Goal: Information Seeking & Learning: Understand process/instructions

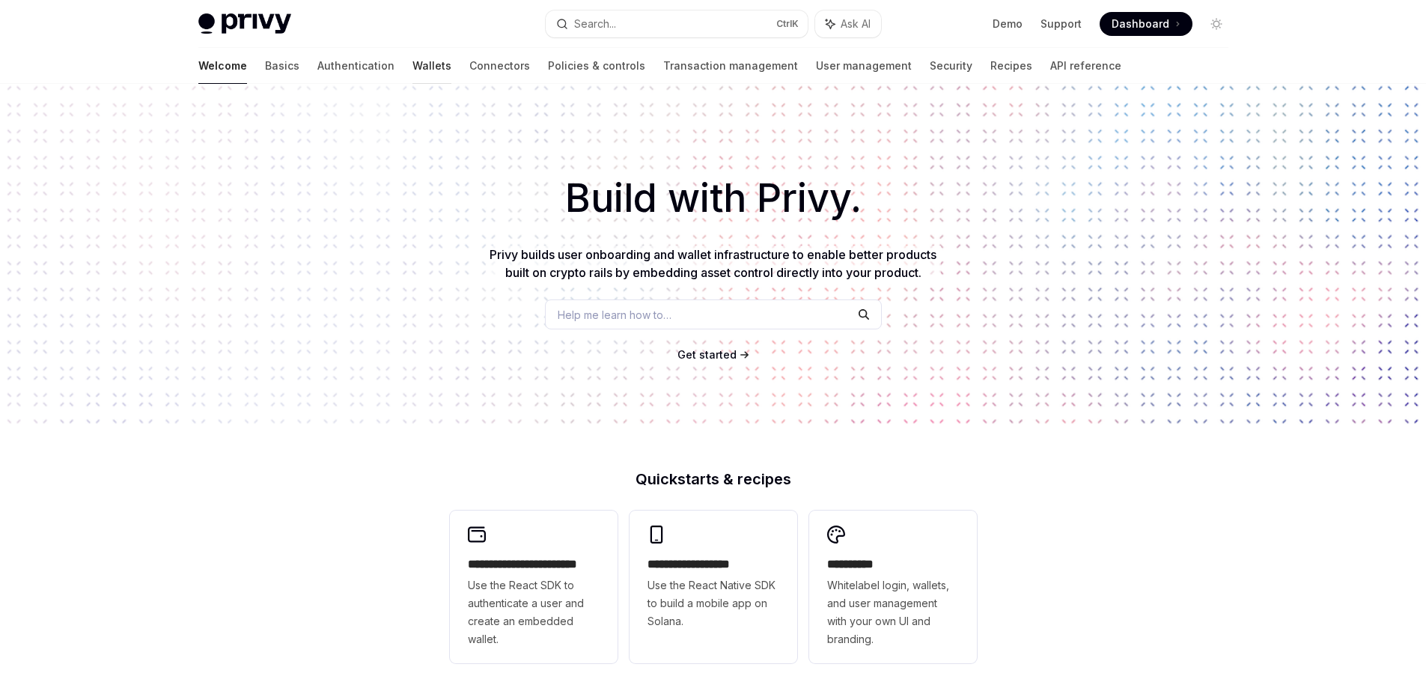
drag, startPoint x: 392, startPoint y: 259, endPoint x: 352, endPoint y: 67, distance: 195.9
click at [412, 67] on link "Wallets" at bounding box center [431, 66] width 39 height 36
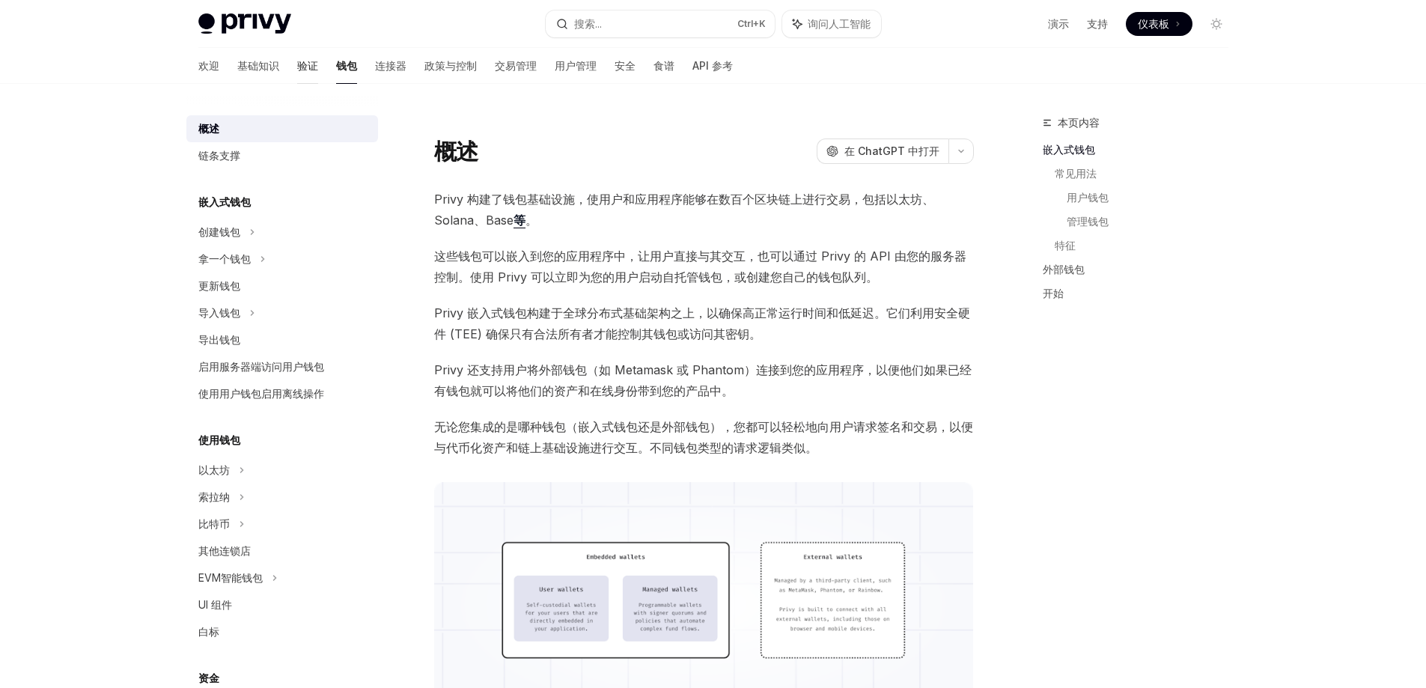
click at [297, 70] on font "验证" at bounding box center [307, 65] width 21 height 13
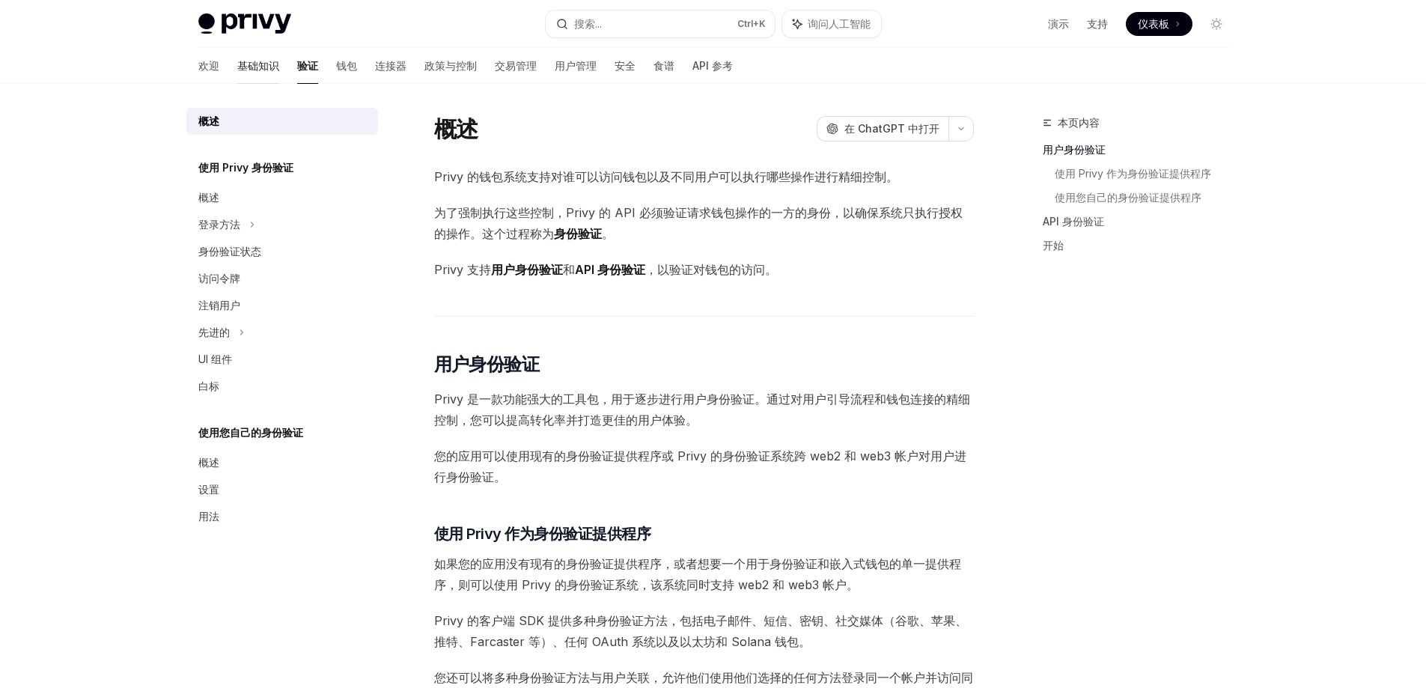
click at [237, 76] on link "基础知识" at bounding box center [258, 66] width 42 height 36
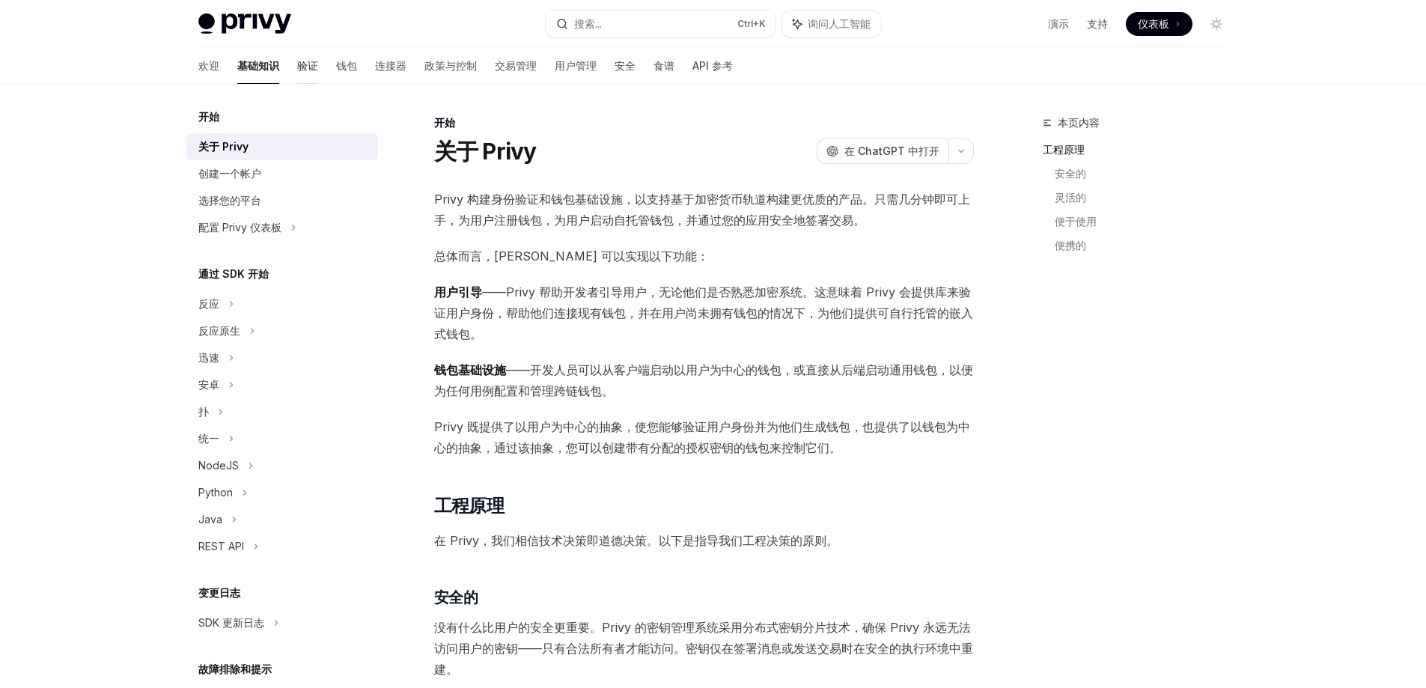
click at [297, 66] on font "验证" at bounding box center [307, 65] width 21 height 13
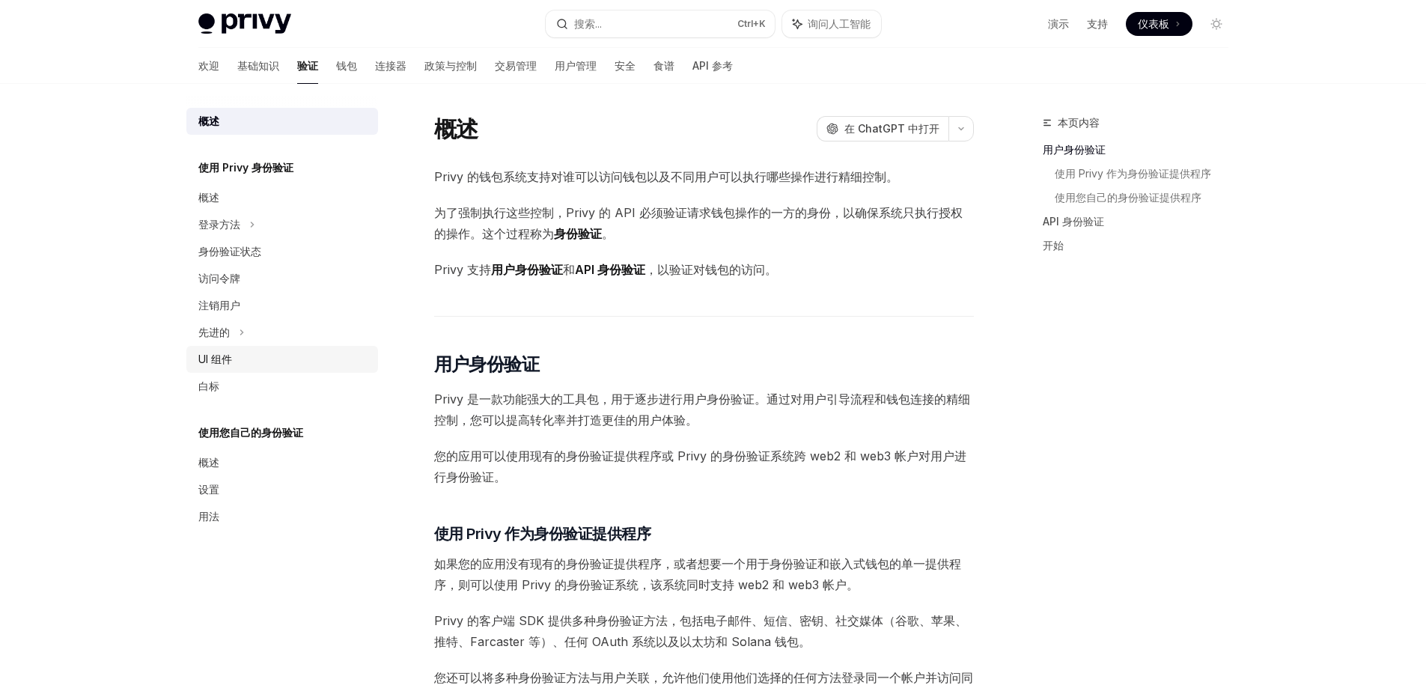
click at [224, 360] on font "UI 组件" at bounding box center [215, 359] width 34 height 13
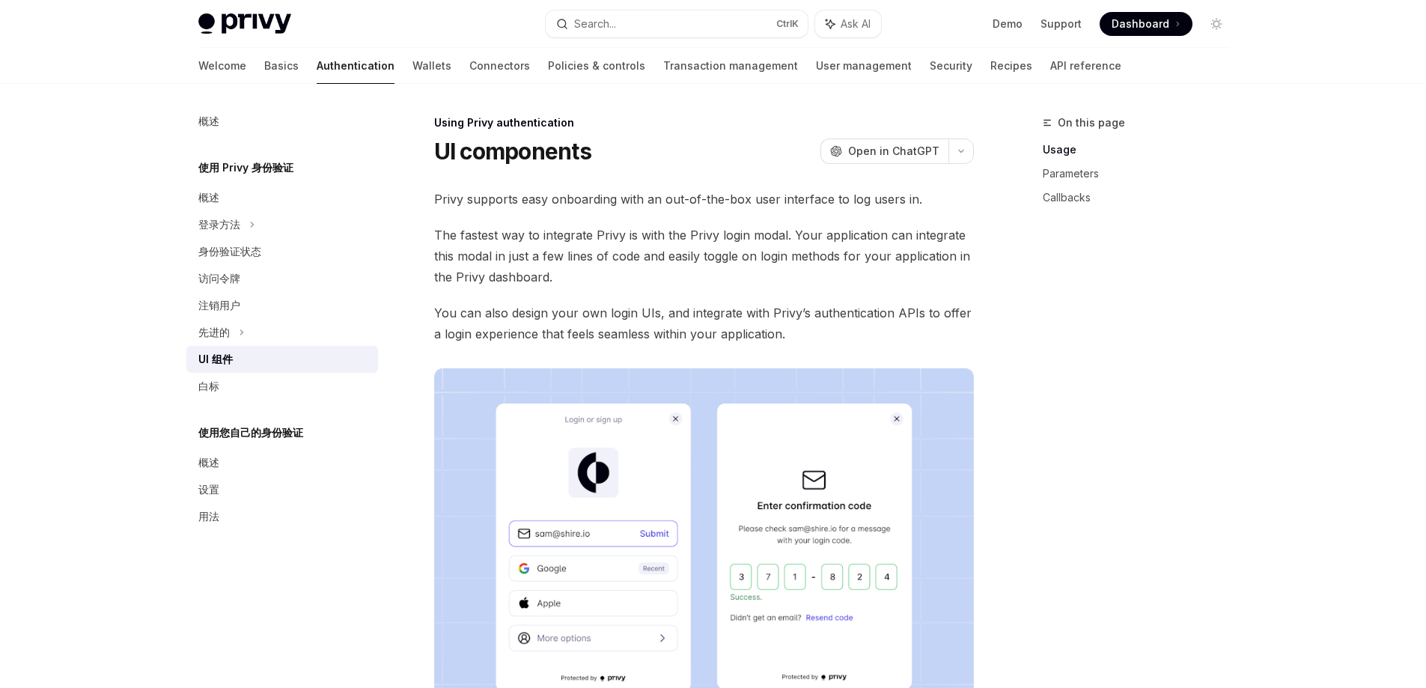
type textarea "*"
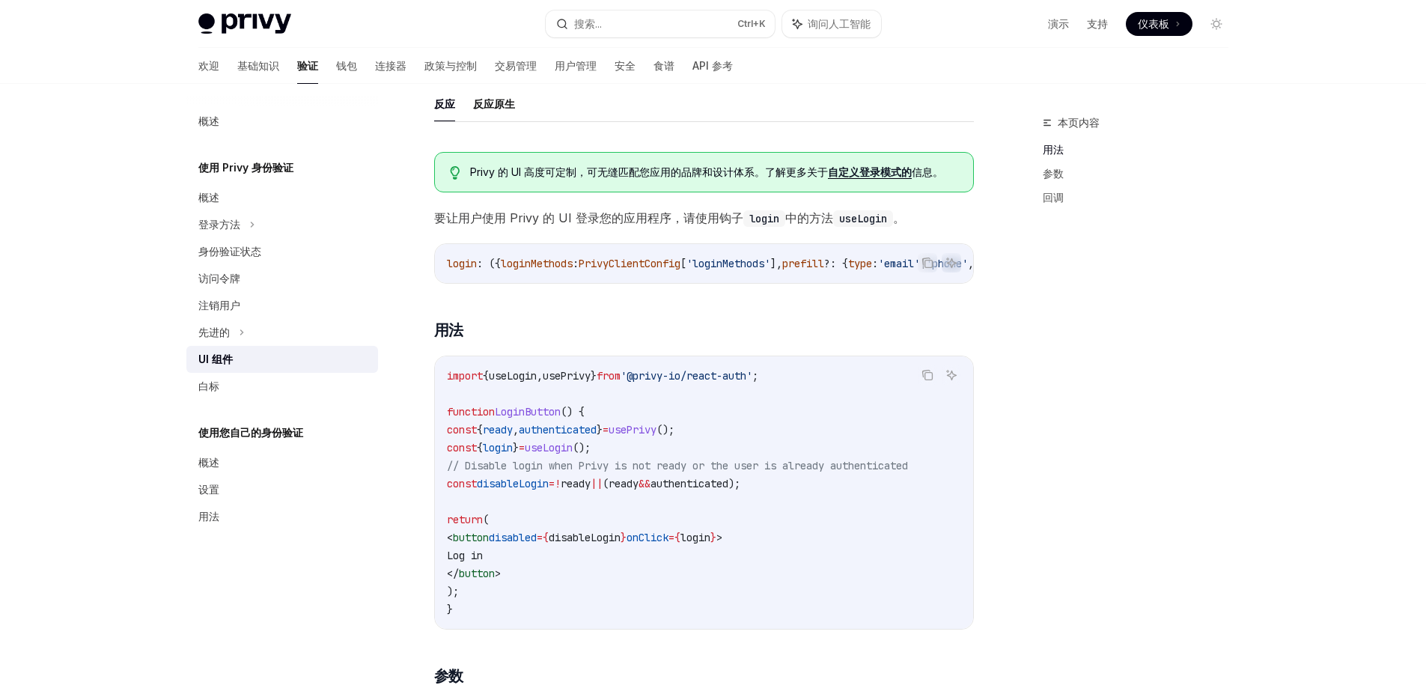
scroll to position [749, 0]
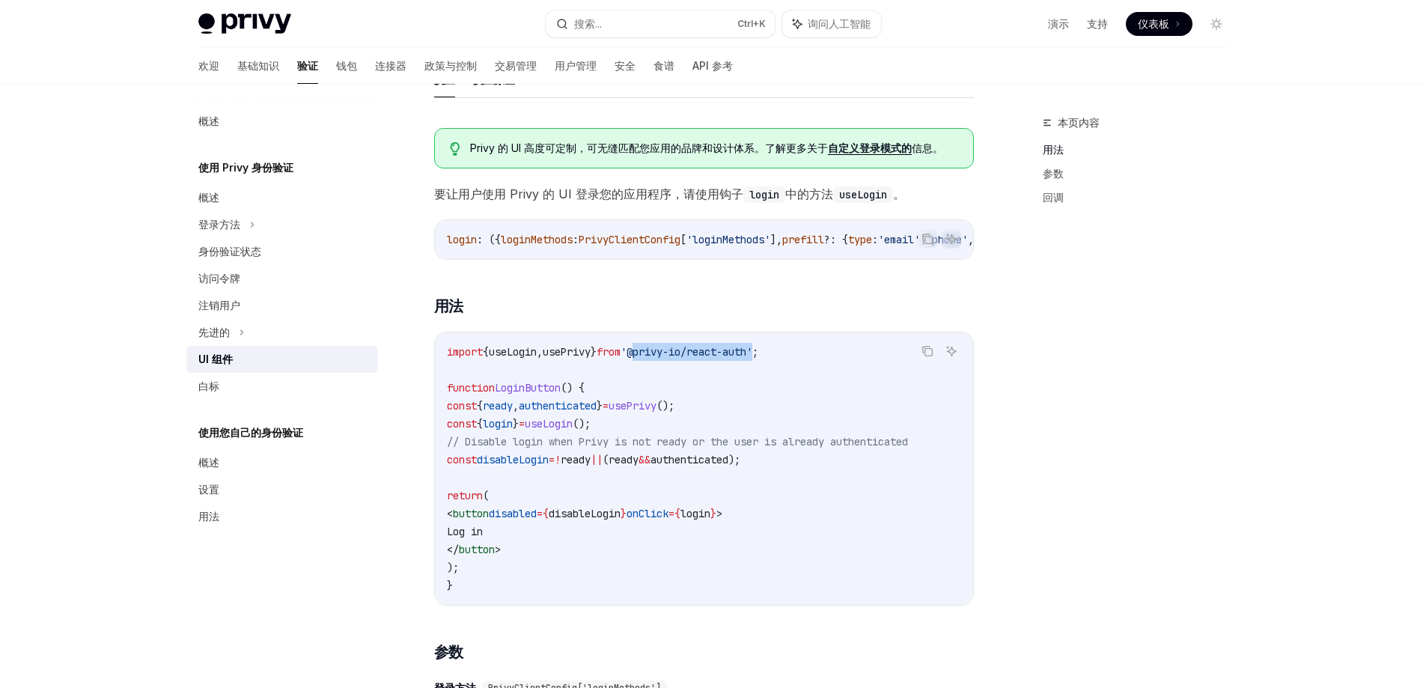
drag, startPoint x: 672, startPoint y: 359, endPoint x: 797, endPoint y: 356, distance: 125.0
click at [752, 356] on span "'@privy-io/react-auth'" at bounding box center [687, 351] width 132 height 13
copy span "@privy-io/react-auth"
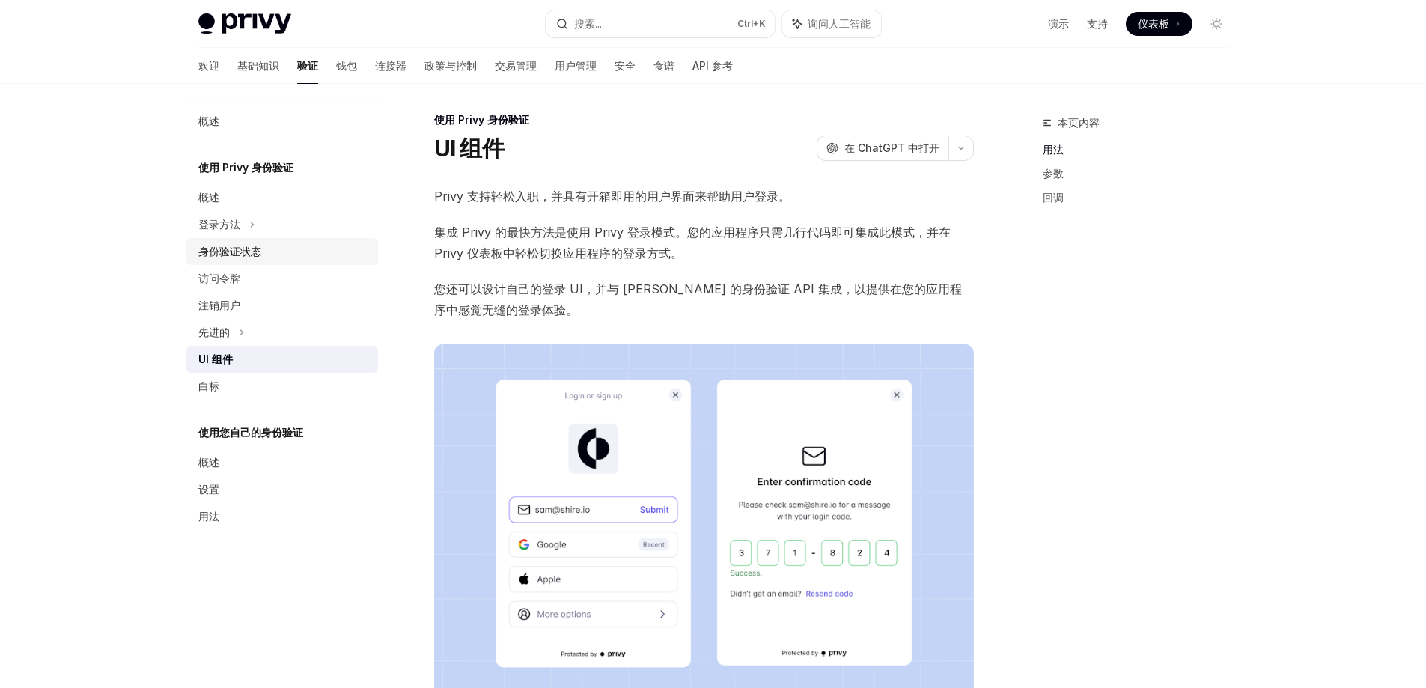
scroll to position [0, 0]
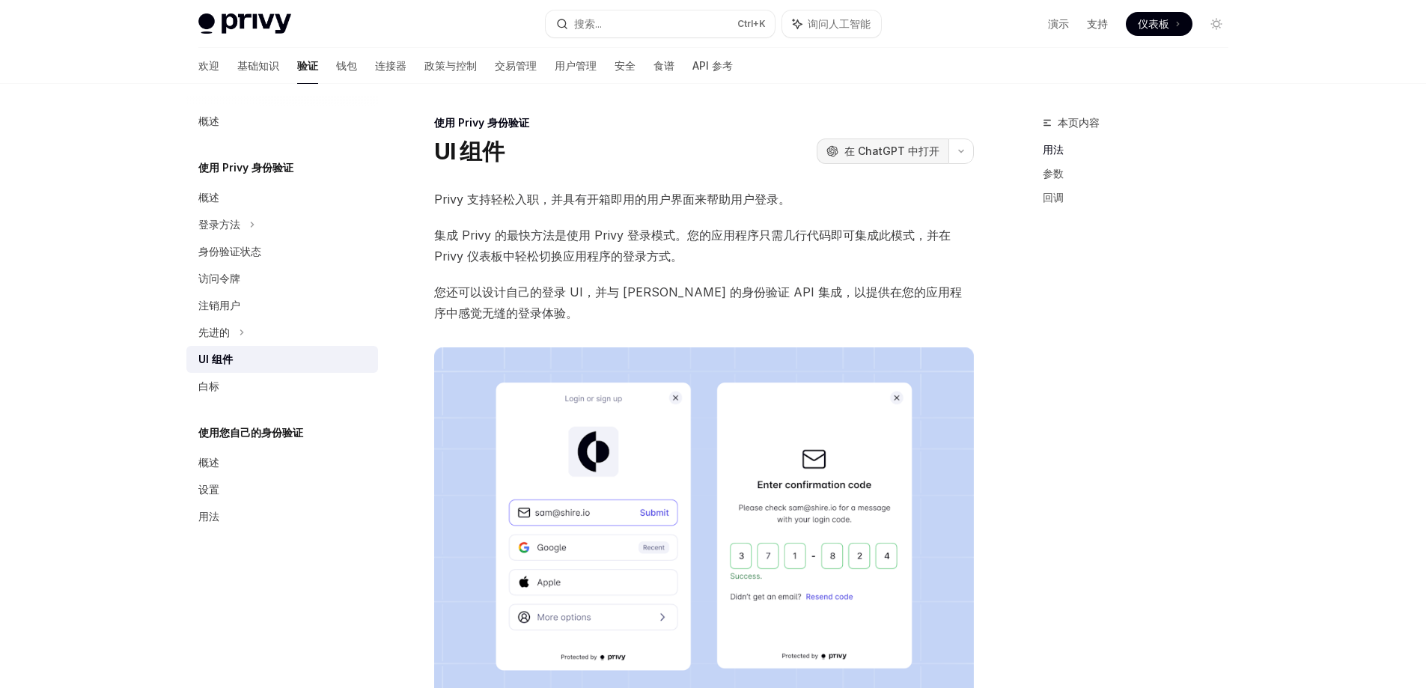
click at [927, 156] on font "在 ChatGPT 中打开" at bounding box center [891, 150] width 95 height 13
drag, startPoint x: 310, startPoint y: 19, endPoint x: 293, endPoint y: 40, distance: 26.7
click at [293, 40] on div "Privy Docs 主页 搜索... Ctrl +K 询问人工智能 演示 支持 仪表板 仪表板 搜索..." at bounding box center [713, 24] width 1030 height 48
